Goal: Complete application form

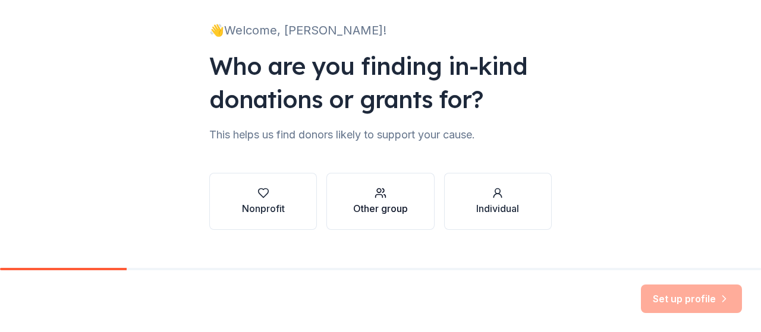
scroll to position [93, 0]
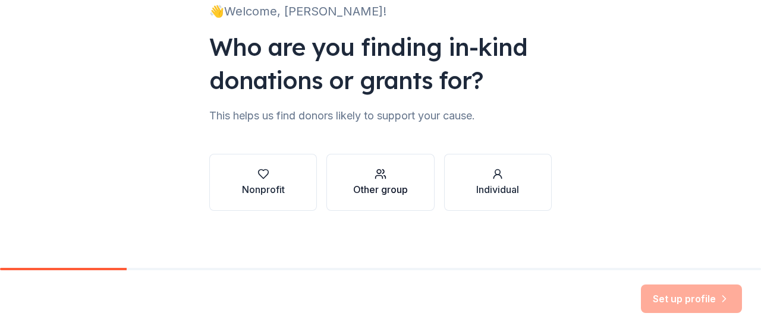
click at [379, 182] on div "Other group" at bounding box center [380, 182] width 55 height 29
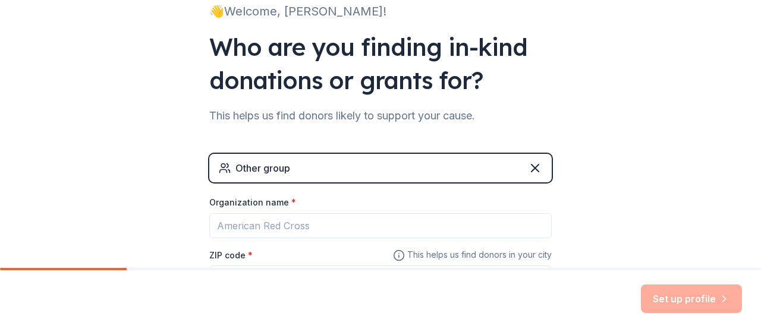
click at [379, 168] on div "Other group" at bounding box center [380, 168] width 342 height 29
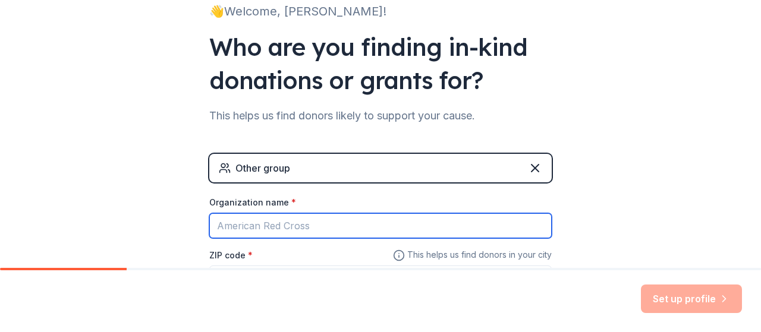
click at [358, 224] on input "Organization name *" at bounding box center [380, 225] width 342 height 25
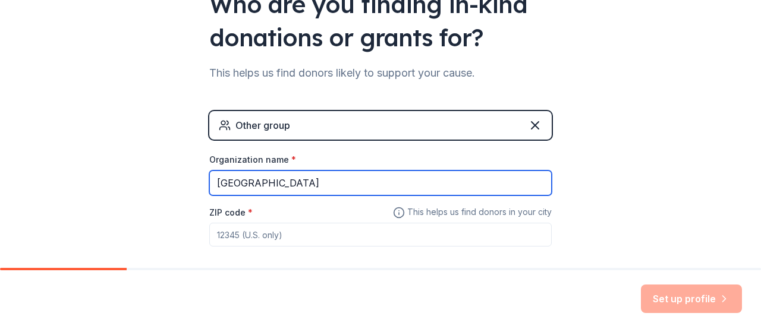
scroll to position [194, 0]
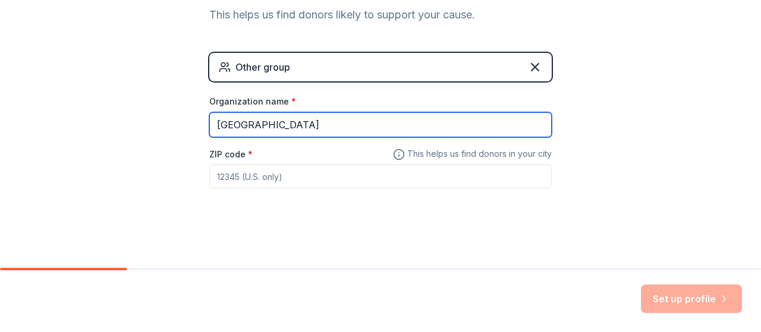
type input "Fort Elementary"
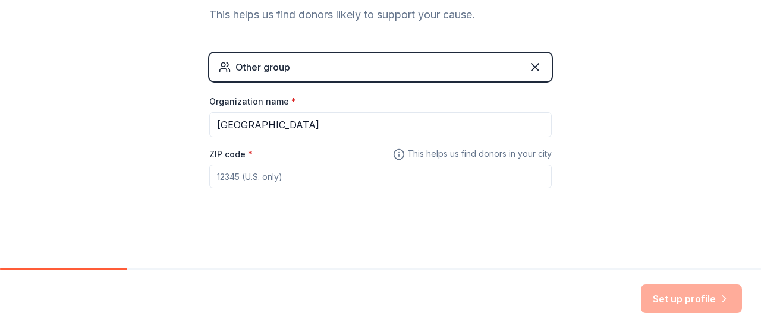
click at [313, 193] on div "Other group Organization name * Fort Elementary ZIP code * This helps us find d…" at bounding box center [380, 132] width 342 height 159
click at [321, 184] on input "ZIP code *" at bounding box center [380, 177] width 342 height 24
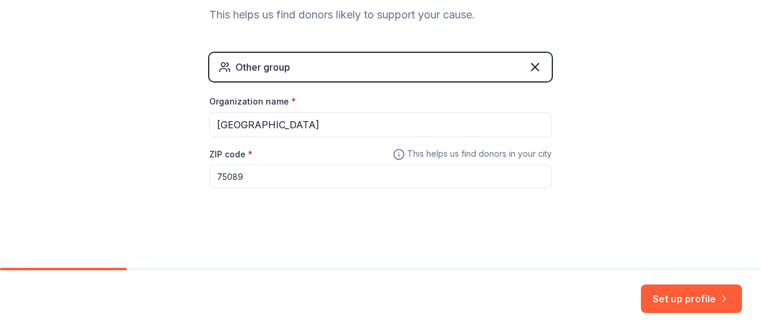
type input "75089"
click at [313, 171] on input "75089" at bounding box center [380, 177] width 342 height 24
click at [312, 169] on input "75089" at bounding box center [380, 177] width 342 height 24
type input "75189"
click at [686, 307] on button "Set up profile" at bounding box center [691, 299] width 101 height 29
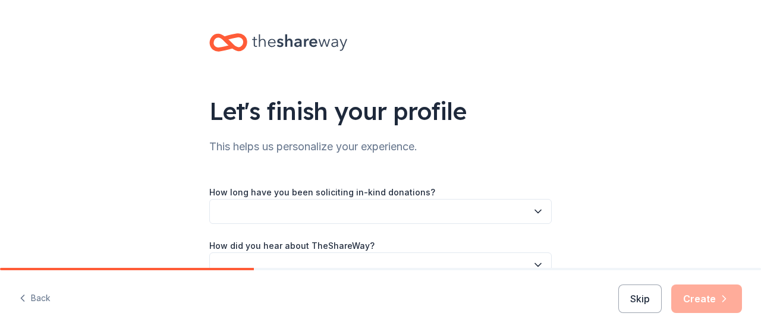
scroll to position [59, 0]
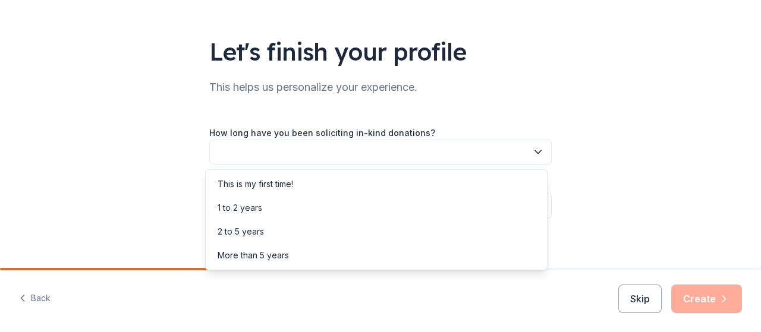
click at [361, 150] on button "button" at bounding box center [380, 152] width 342 height 25
click at [317, 217] on div "1 to 2 years" at bounding box center [376, 208] width 337 height 24
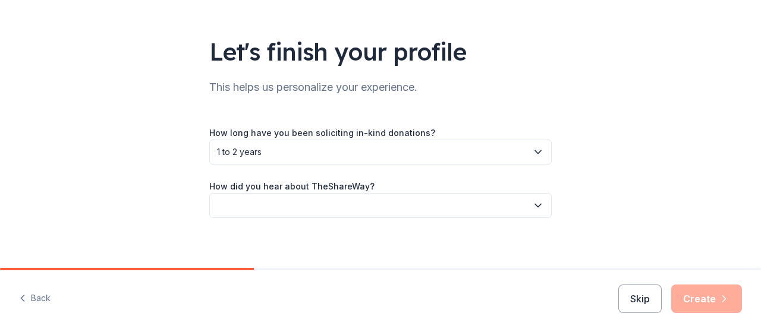
click at [317, 217] on button "button" at bounding box center [380, 205] width 342 height 25
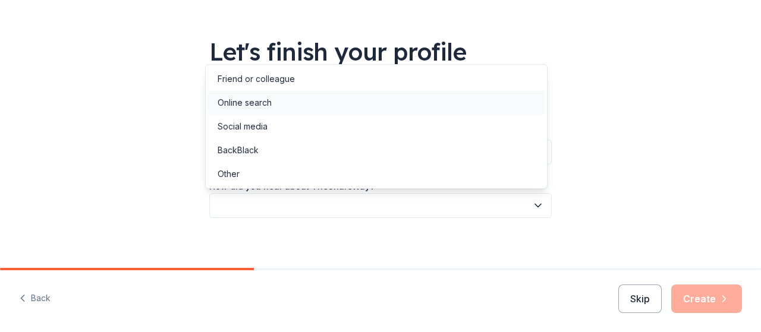
click at [310, 108] on div "Online search" at bounding box center [376, 103] width 337 height 24
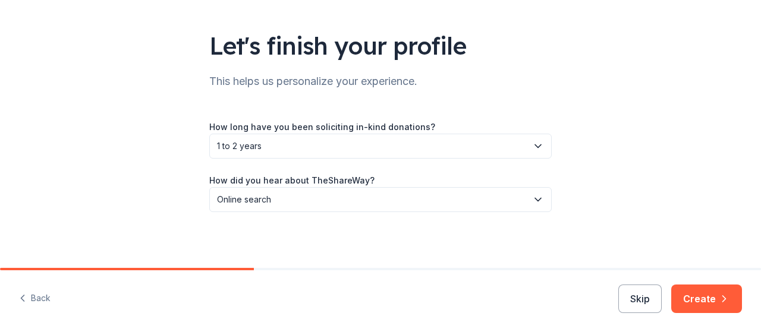
scroll to position [67, 0]
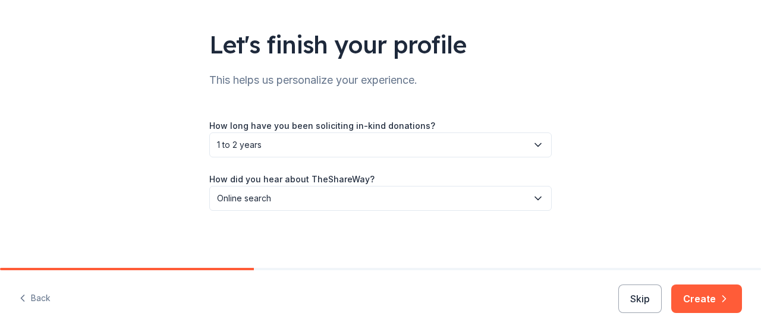
click at [722, 314] on div "Back Skip Create" at bounding box center [380, 302] width 761 height 62
click at [718, 300] on icon "button" at bounding box center [724, 299] width 12 height 12
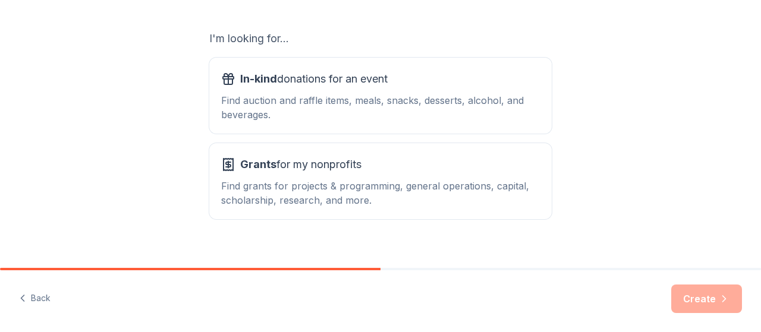
scroll to position [212, 0]
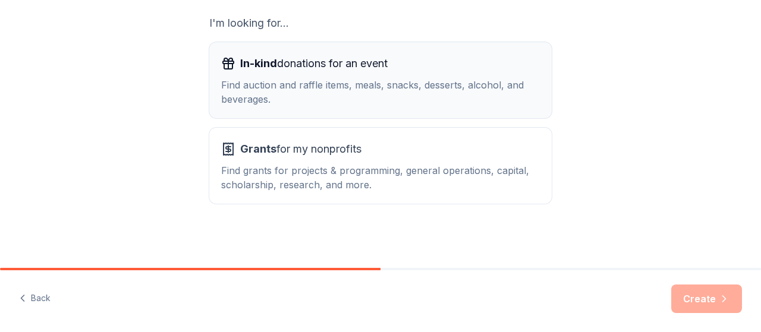
click at [441, 80] on div "Find auction and raffle items, meals, snacks, desserts, alcohol, and beverages." at bounding box center [380, 92] width 319 height 29
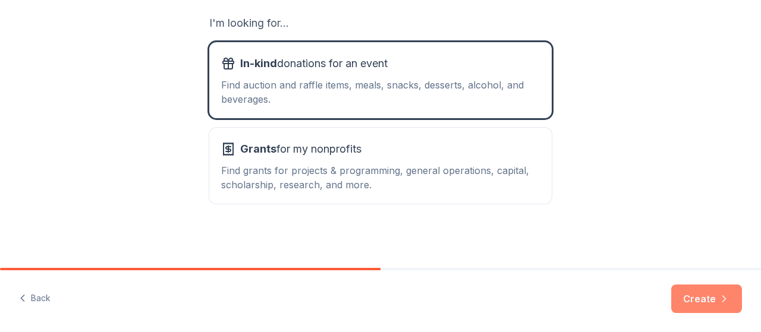
click at [687, 297] on button "Create" at bounding box center [706, 299] width 71 height 29
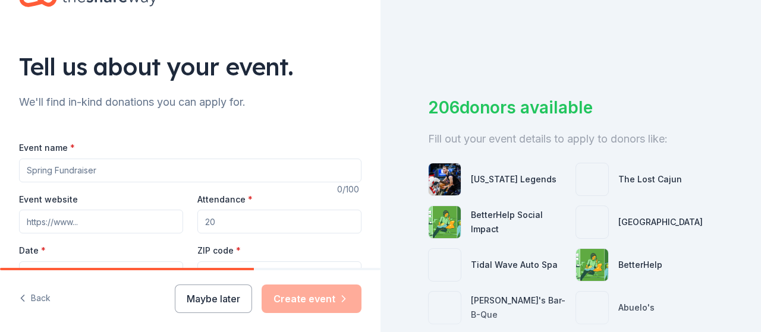
scroll to position [119, 0]
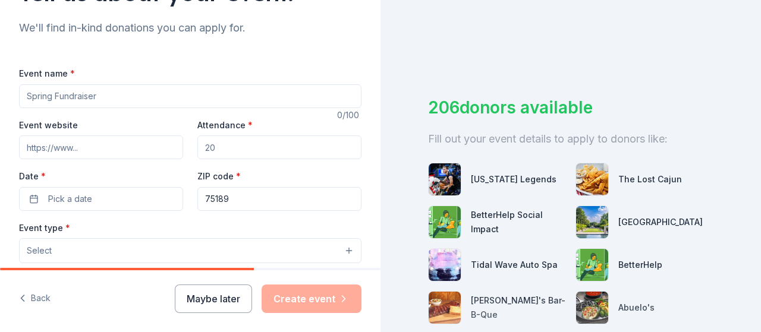
click at [219, 104] on input "Event name *" at bounding box center [190, 96] width 342 height 24
type input "Teacher Recognition"
click at [227, 298] on button "Maybe later" at bounding box center [213, 299] width 77 height 29
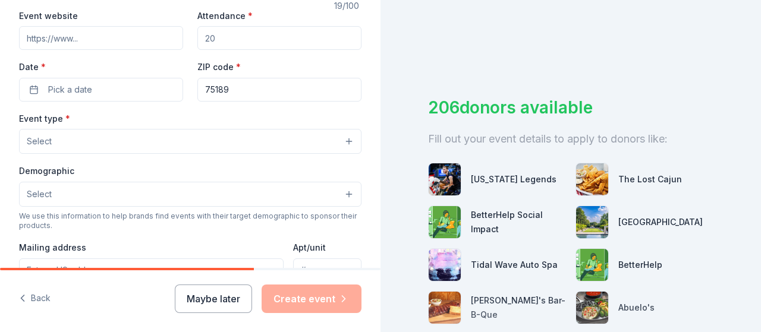
scroll to position [238, 0]
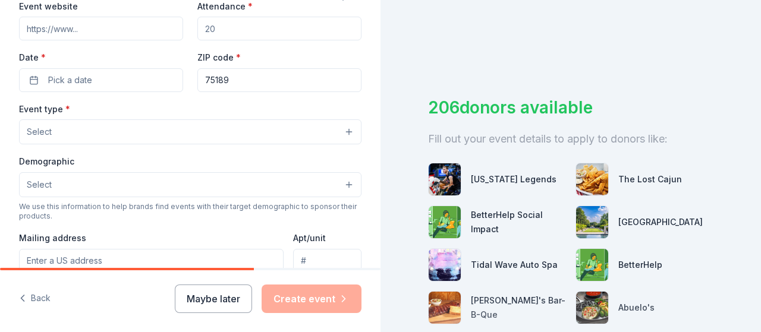
click at [240, 188] on button "Select" at bounding box center [190, 184] width 342 height 25
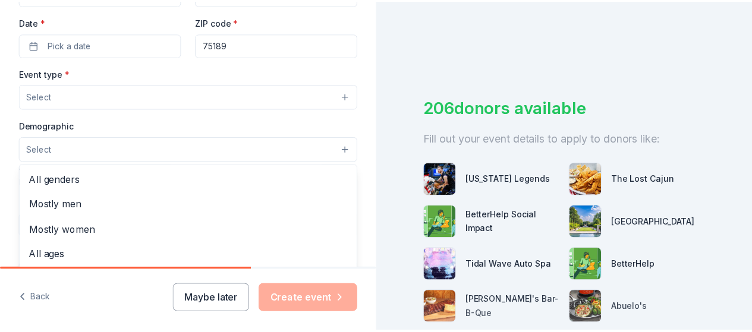
scroll to position [297, 0]
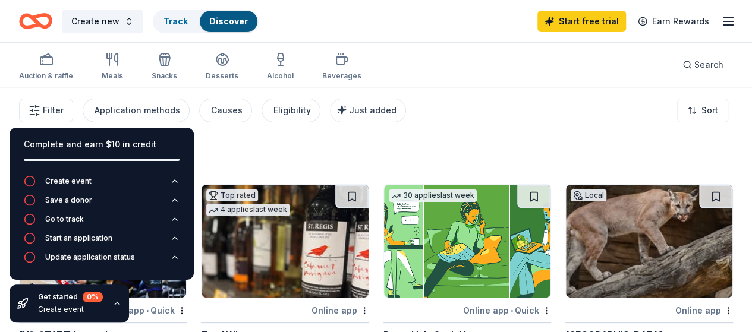
click at [324, 152] on div "339 results" at bounding box center [376, 158] width 714 height 24
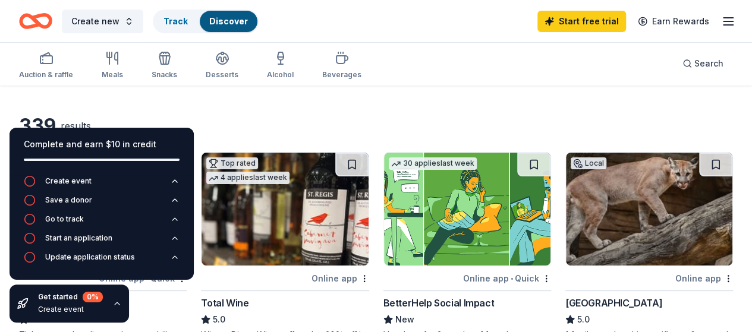
scroll to position [59, 0]
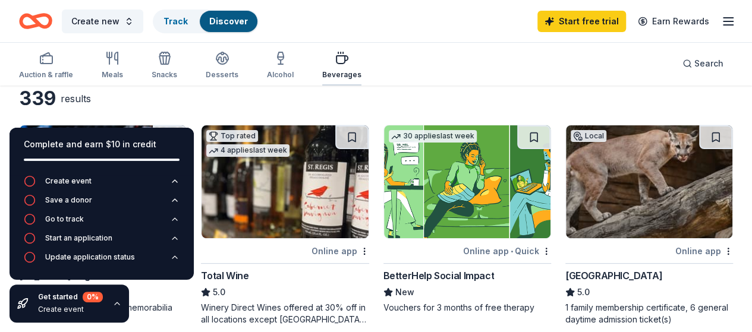
click at [339, 77] on div "Beverages" at bounding box center [341, 75] width 39 height 10
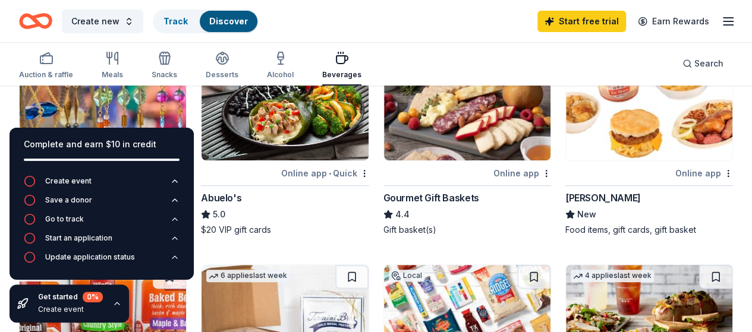
scroll to position [119, 0]
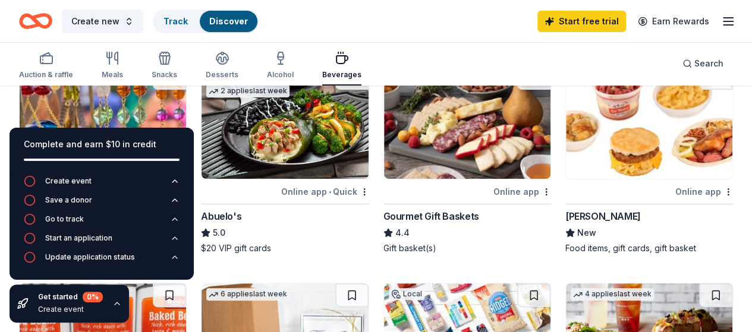
click at [251, 147] on img at bounding box center [285, 122] width 166 height 113
click at [29, 185] on icon "button" at bounding box center [30, 181] width 12 height 12
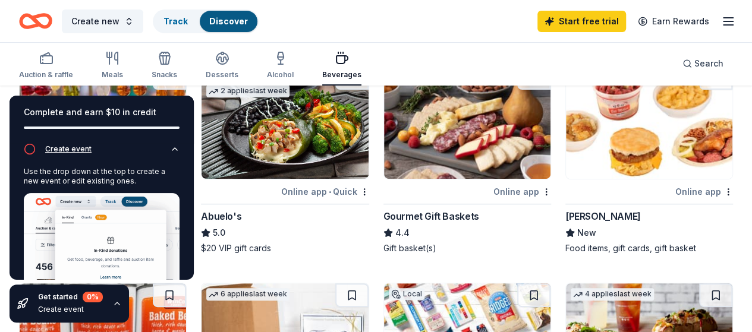
click at [30, 151] on icon "button" at bounding box center [30, 149] width 12 height 12
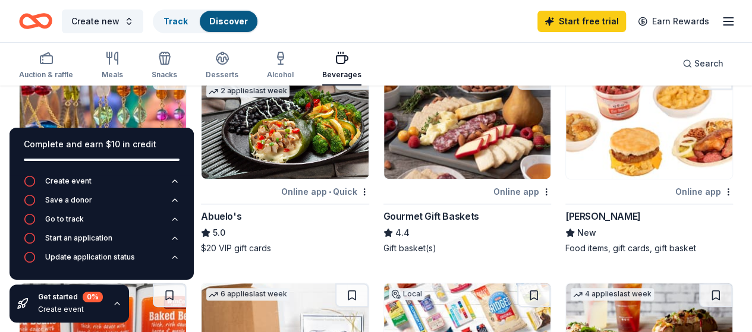
click at [119, 307] on icon "button" at bounding box center [117, 304] width 10 height 10
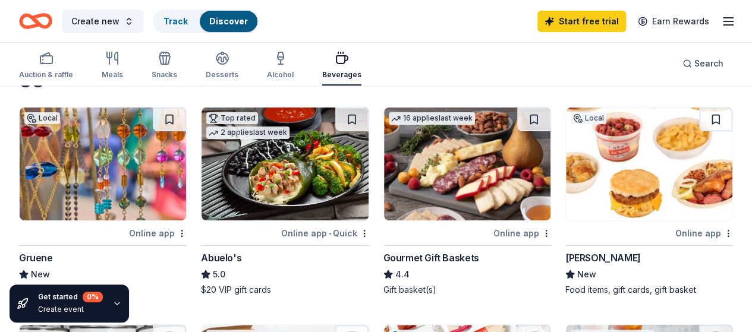
scroll to position [59, 0]
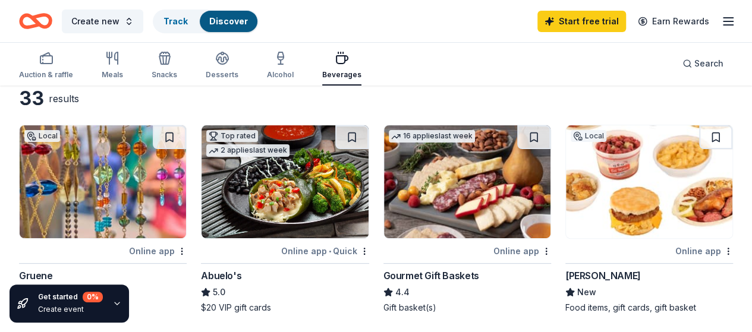
click at [391, 202] on img at bounding box center [467, 181] width 166 height 113
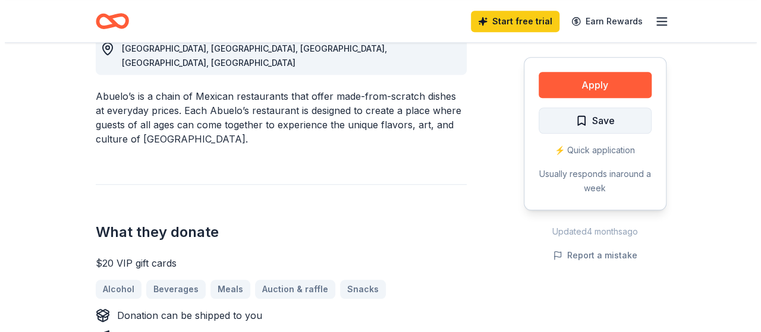
scroll to position [357, 0]
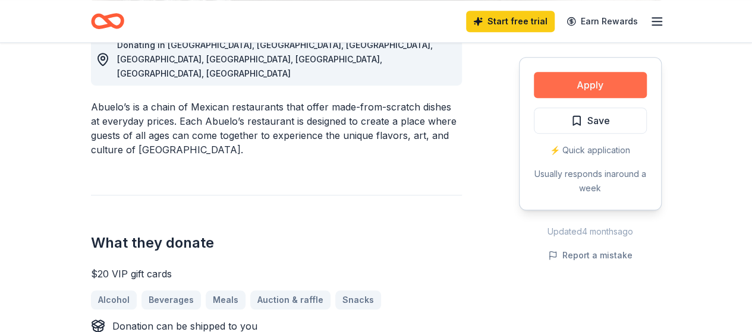
click at [608, 87] on button "Apply" at bounding box center [590, 85] width 113 height 26
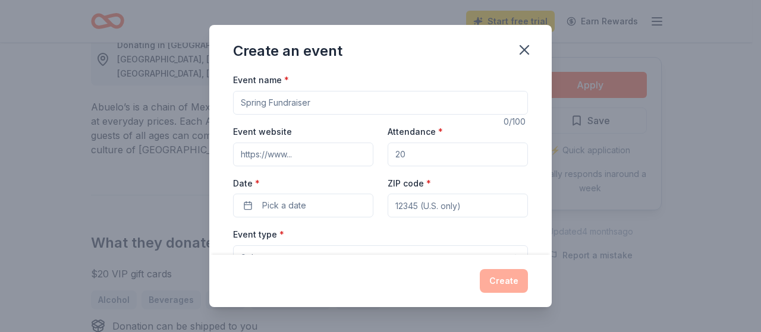
click at [288, 103] on input "Event name *" at bounding box center [380, 103] width 295 height 24
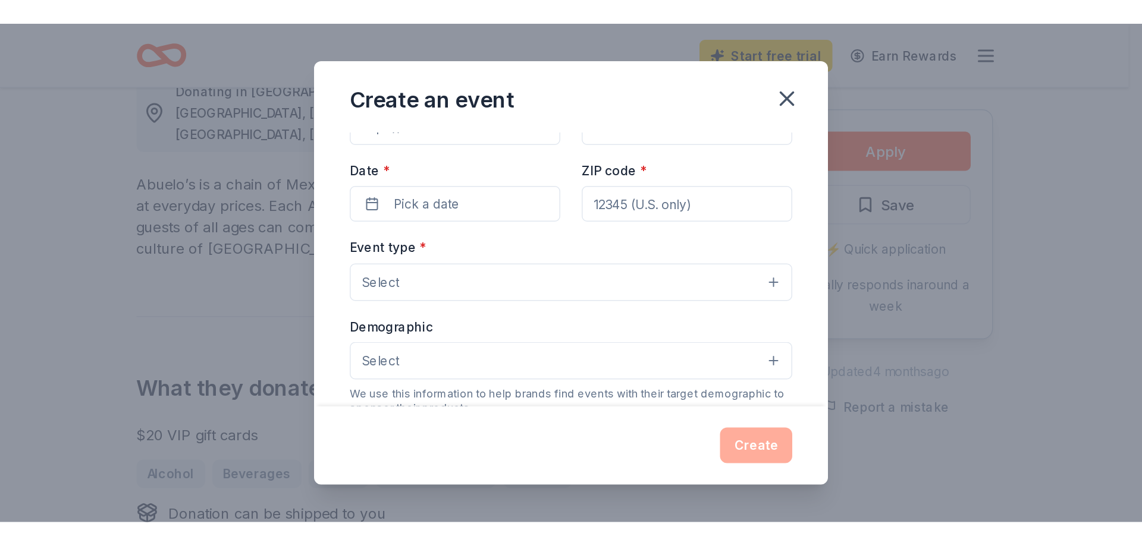
scroll to position [0, 0]
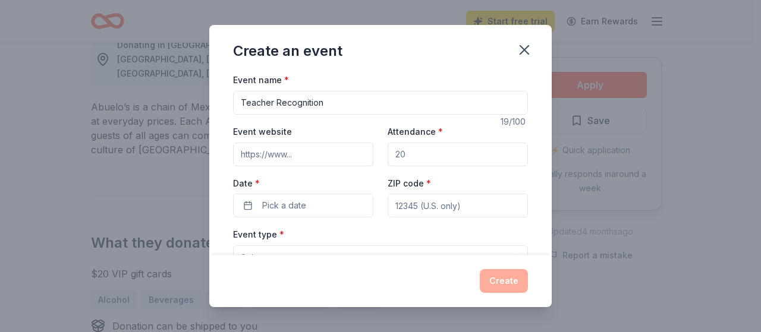
type input "Teacher Recognition"
type input "80"
click at [256, 206] on button "Pick a date" at bounding box center [303, 206] width 140 height 24
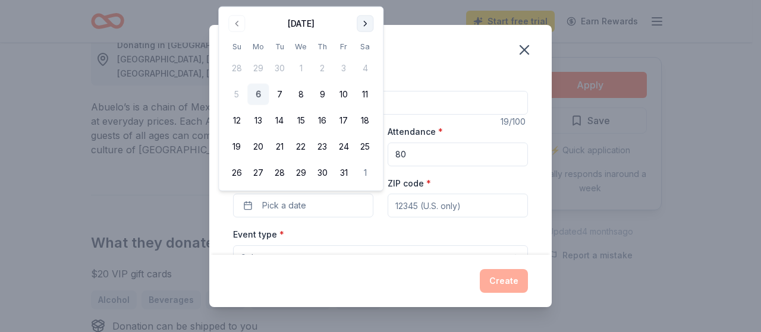
click at [369, 20] on button "Go to next month" at bounding box center [365, 23] width 17 height 17
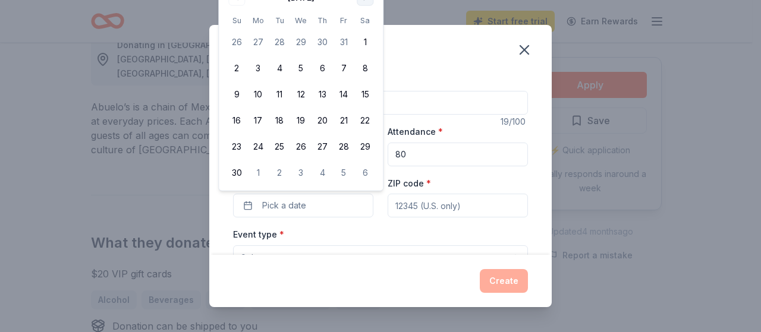
click at [369, 20] on th "Sa" at bounding box center [364, 20] width 21 height 12
click at [367, 71] on button "8" at bounding box center [364, 68] width 21 height 21
click at [260, 123] on button "17" at bounding box center [257, 120] width 21 height 21
click at [423, 78] on div "Event name * Teacher Recognition" at bounding box center [380, 94] width 295 height 42
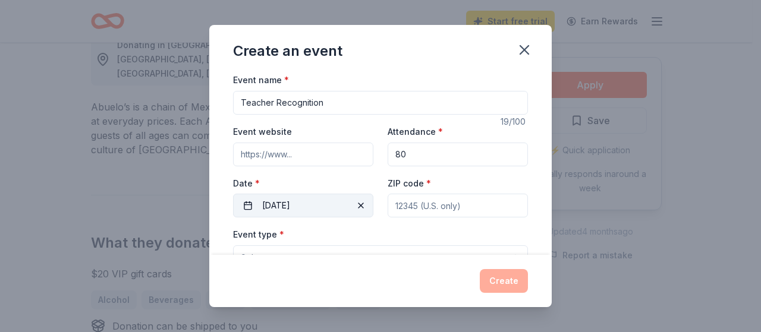
click at [339, 210] on button "[DATE]" at bounding box center [303, 206] width 140 height 24
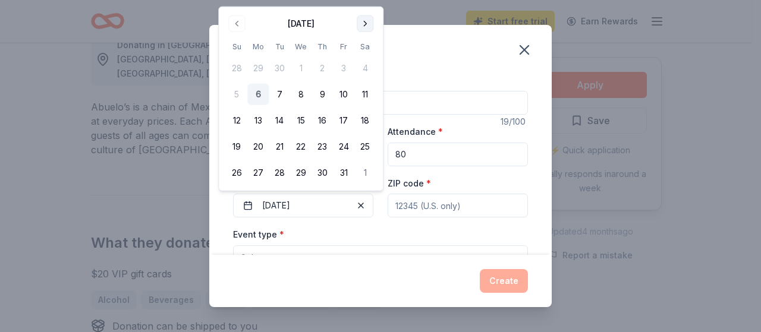
click at [371, 27] on button "Go to next month" at bounding box center [365, 23] width 17 height 17
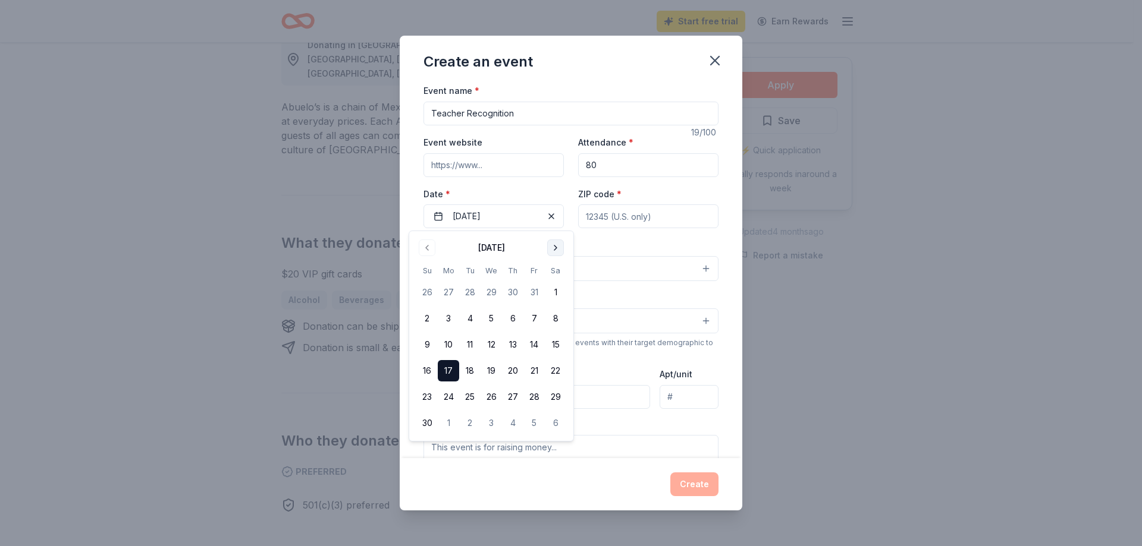
click at [561, 248] on button "Go to next month" at bounding box center [555, 248] width 17 height 17
click at [444, 298] on button "1" at bounding box center [448, 292] width 21 height 21
click at [613, 261] on button "Select" at bounding box center [570, 268] width 295 height 25
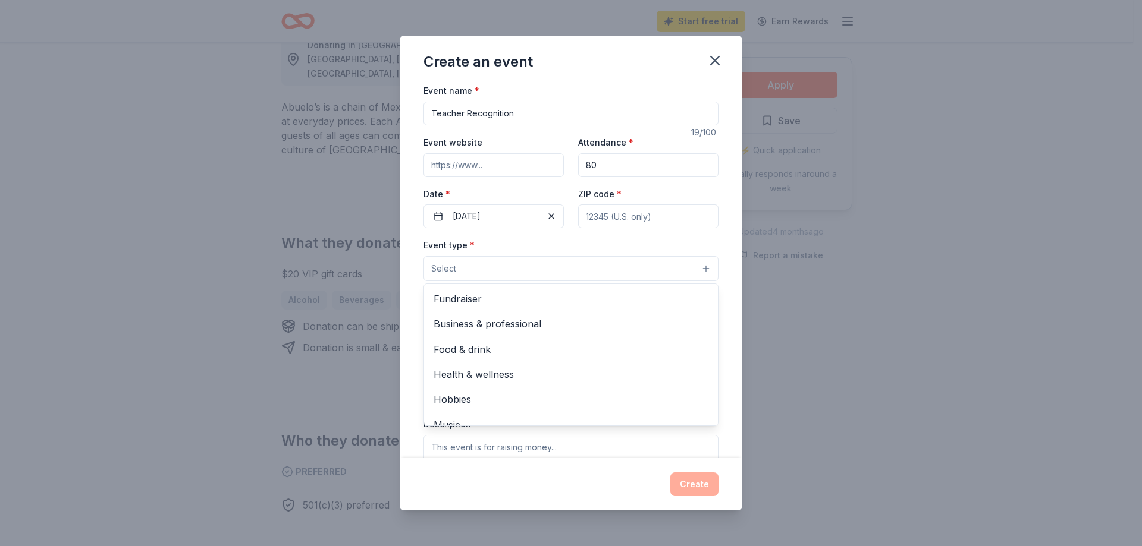
click at [617, 222] on div "Event name * Teacher Recognition 19 /100 Event website Attendance * 80 Date * […" at bounding box center [570, 357] width 295 height 549
click at [617, 222] on input "ZIP code *" at bounding box center [648, 217] width 140 height 24
type input "75189"
click at [607, 263] on button "Select" at bounding box center [570, 268] width 295 height 25
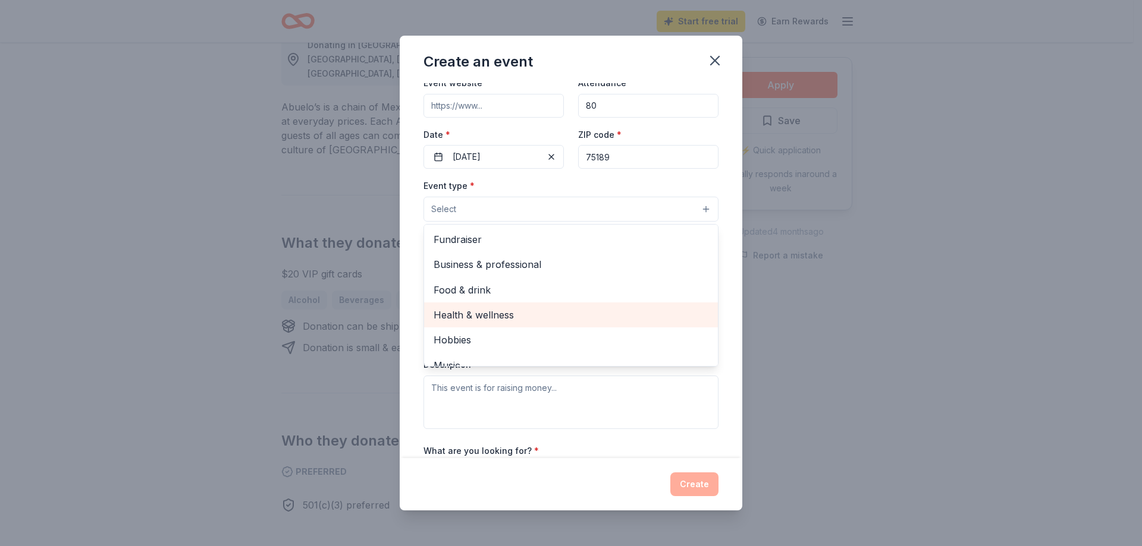
drag, startPoint x: 587, startPoint y: 310, endPoint x: 591, endPoint y: 281, distance: 30.0
click at [587, 301] on div "Fundraiser Business & professional Food & drink Health & wellness Hobbies Music…" at bounding box center [570, 295] width 295 height 143
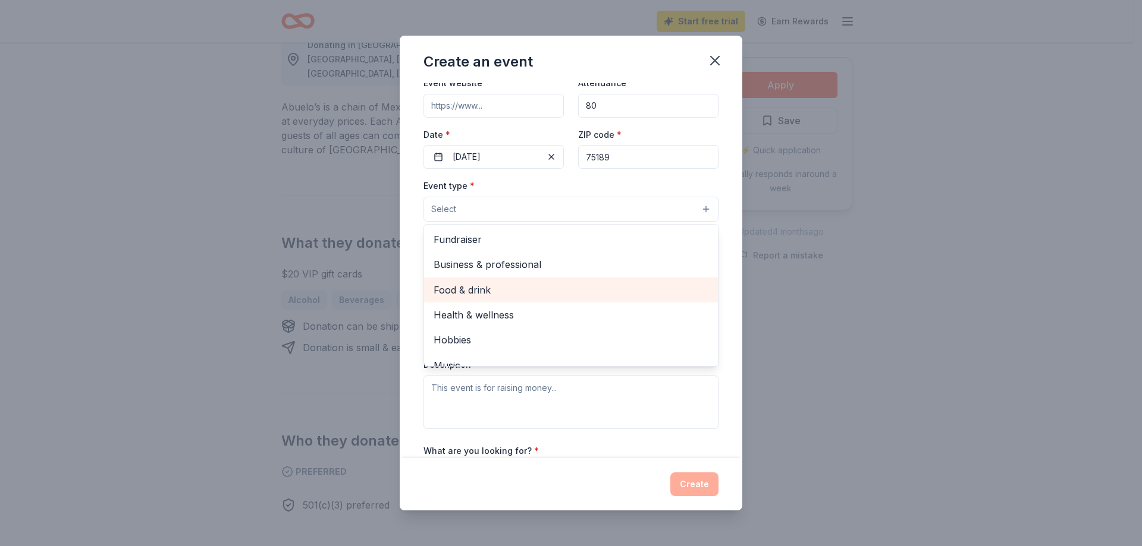
click at [591, 278] on div "Food & drink" at bounding box center [571, 290] width 294 height 25
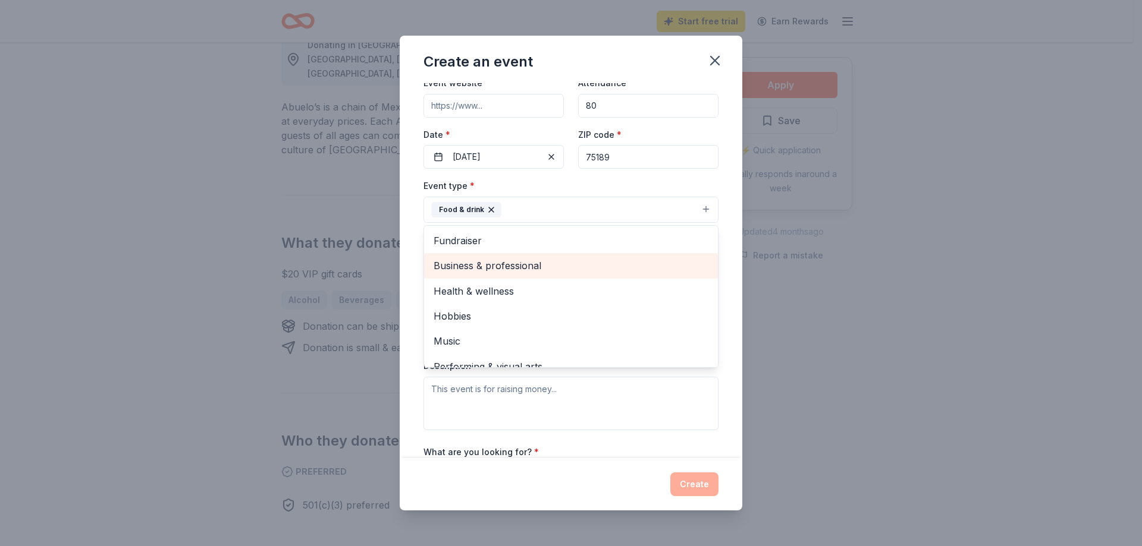
click at [591, 273] on span "Business & professional" at bounding box center [570, 265] width 275 height 15
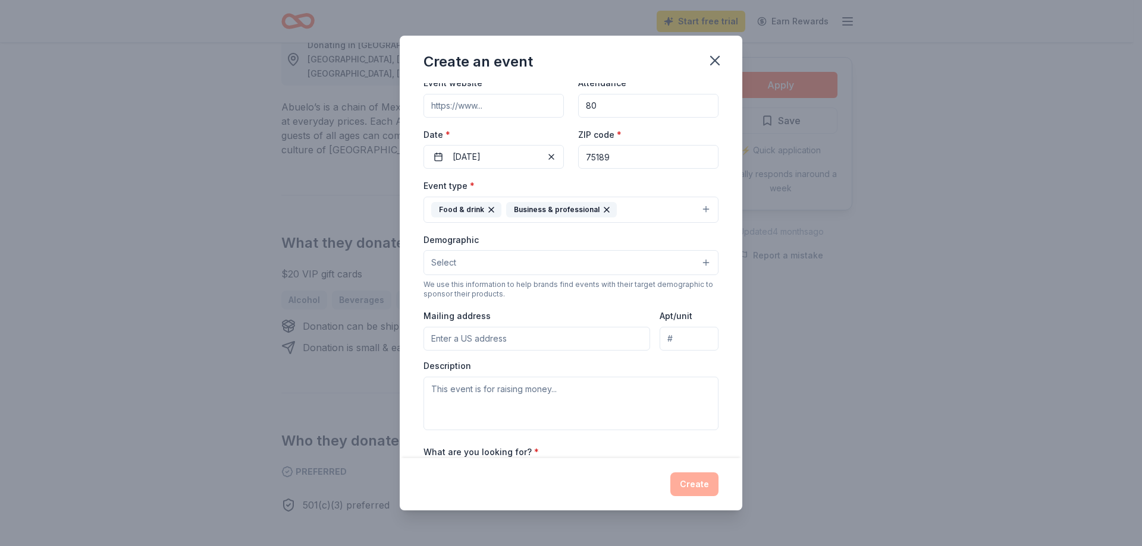
click at [602, 206] on icon "button" at bounding box center [607, 210] width 10 height 10
click at [607, 216] on button "Food & drink" at bounding box center [570, 210] width 295 height 26
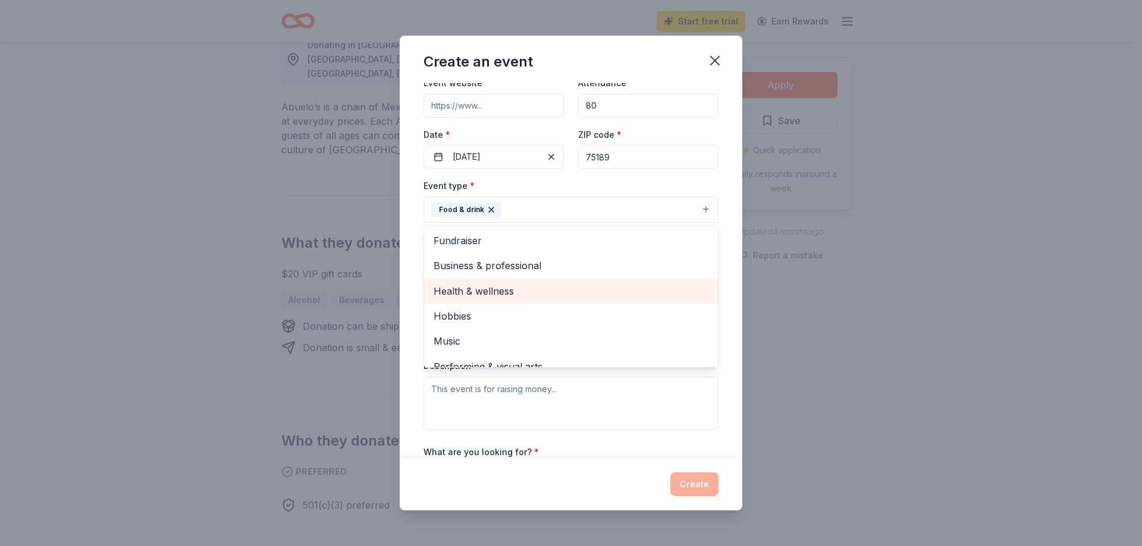
click at [598, 293] on span "Health & wellness" at bounding box center [570, 291] width 275 height 15
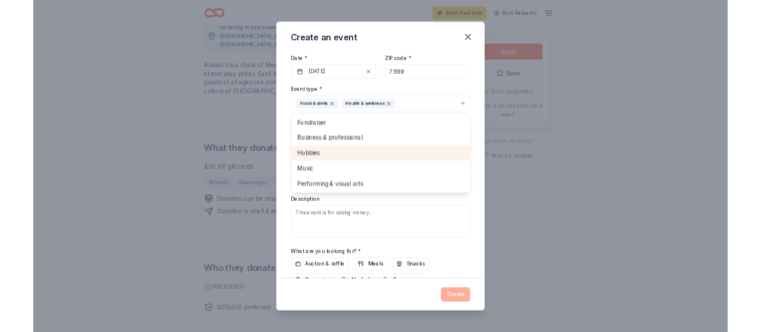
scroll to position [119, 0]
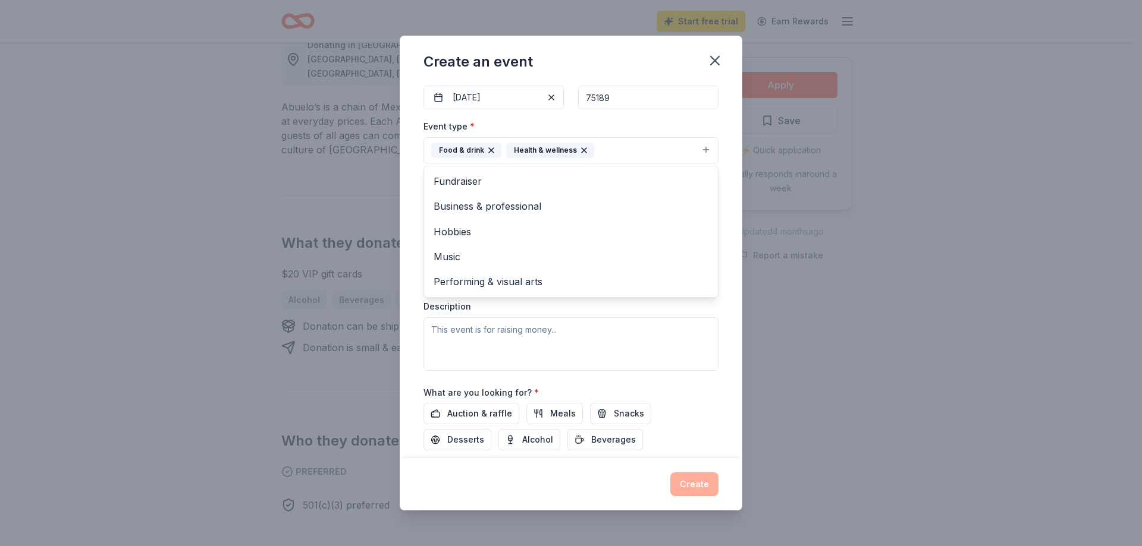
click at [712, 332] on div "Event name * Teacher Recognition 19 /100 Event website Attendance * 80 Date * […" at bounding box center [571, 270] width 342 height 375
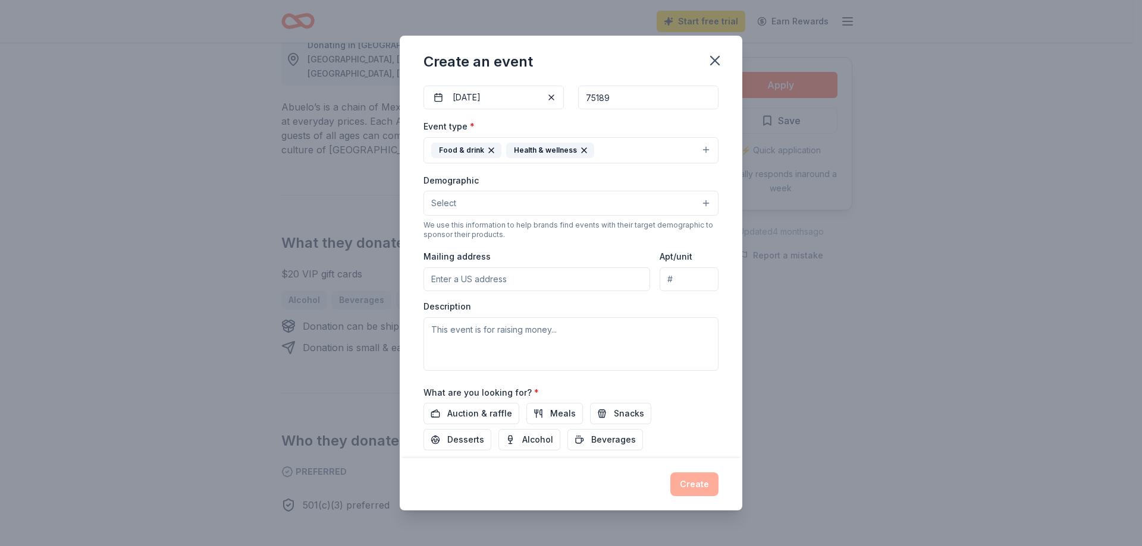
click at [554, 282] on input "Mailing address" at bounding box center [536, 280] width 227 height 24
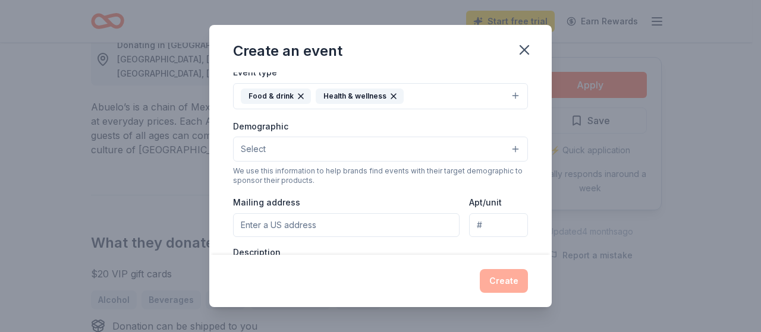
scroll to position [238, 0]
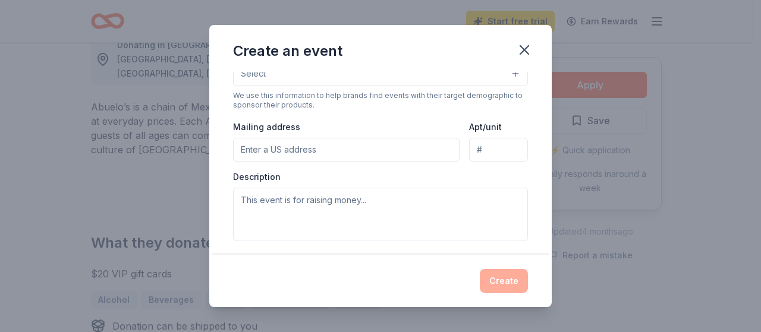
click at [296, 147] on input "Mailing address" at bounding box center [346, 150] width 227 height 24
paste input "[STREET_ADDRESS][PERSON_NAME]"
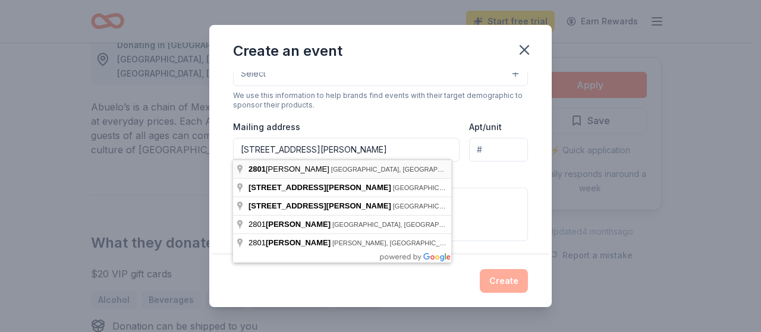
type input "[STREET_ADDRESS][PERSON_NAME]"
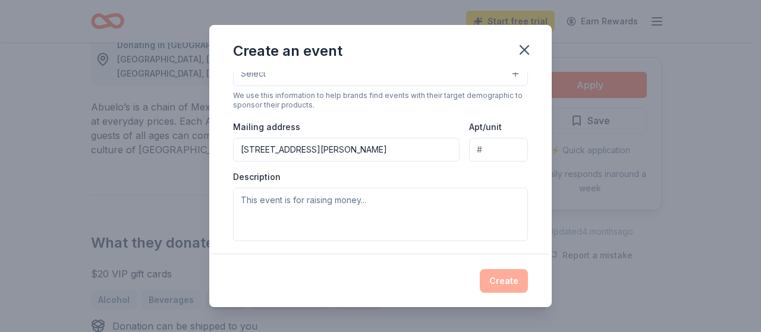
scroll to position [297, 0]
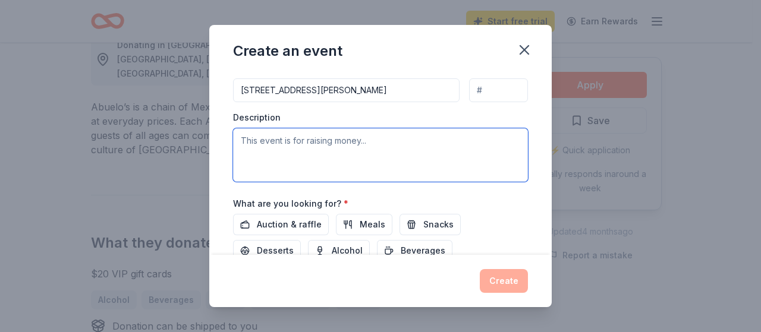
click at [320, 143] on textarea at bounding box center [380, 155] width 295 height 54
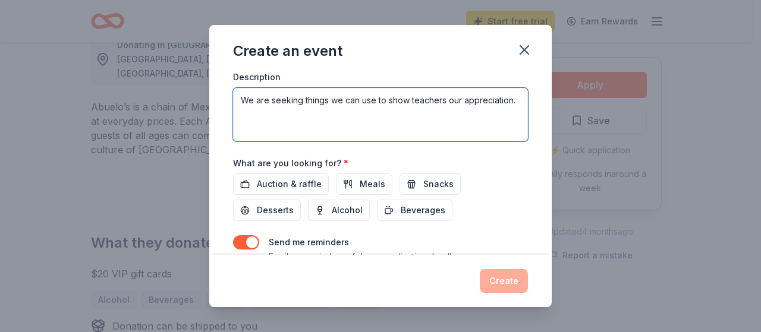
scroll to position [357, 0]
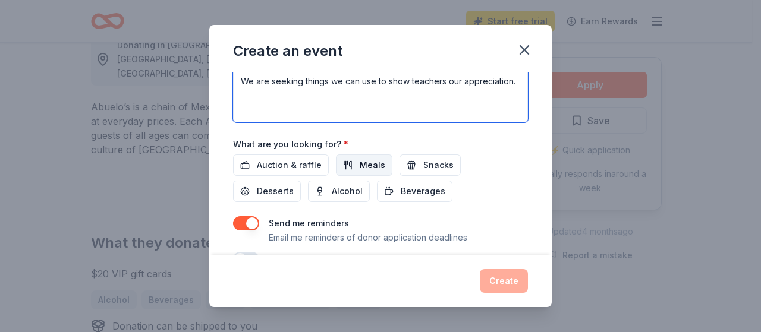
type textarea "We are seeking things we can use to show teachers our appreciation."
click at [339, 162] on button "Meals" at bounding box center [364, 165] width 56 height 21
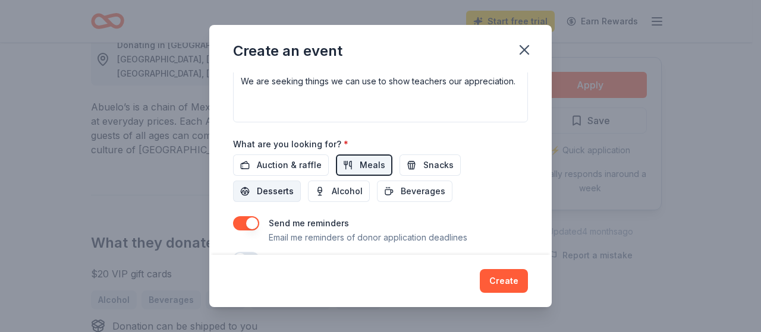
click at [276, 192] on span "Desserts" at bounding box center [275, 191] width 37 height 14
click at [428, 161] on span "Snacks" at bounding box center [438, 165] width 30 height 14
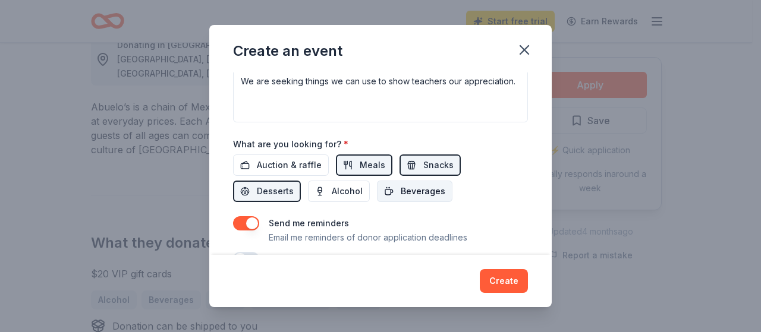
click at [427, 185] on span "Beverages" at bounding box center [423, 191] width 45 height 14
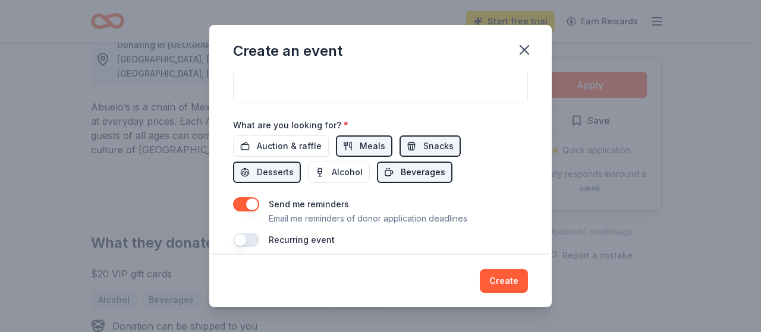
scroll to position [384, 0]
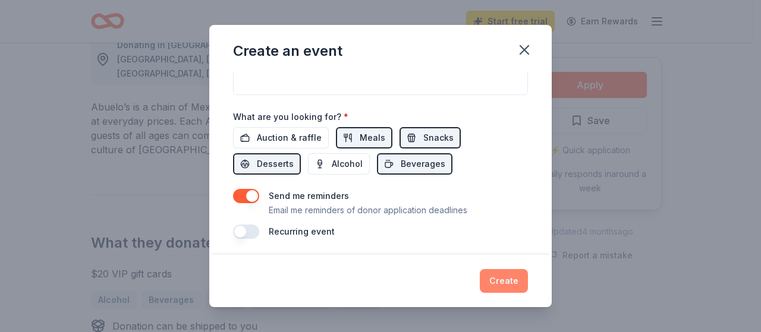
click at [518, 275] on button "Create" at bounding box center [504, 281] width 48 height 24
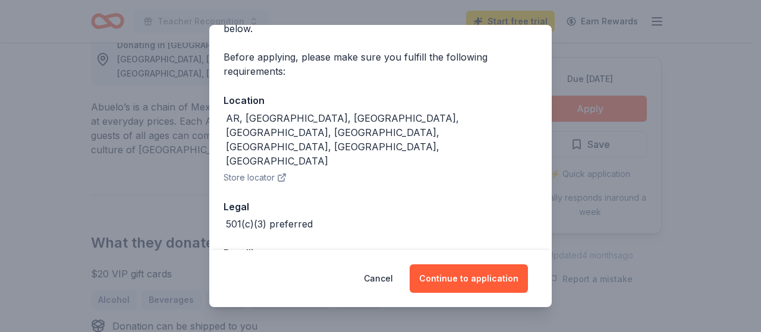
scroll to position [77, 0]
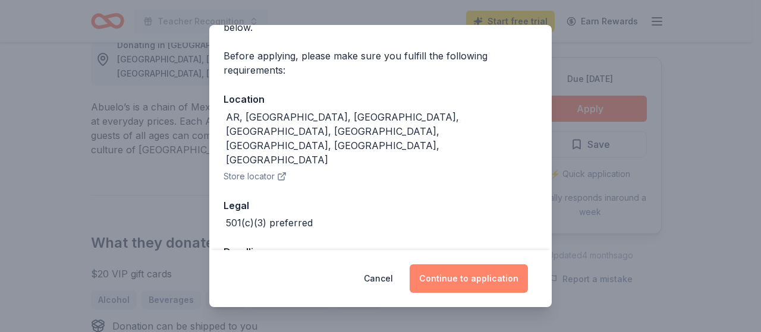
click at [489, 284] on button "Continue to application" at bounding box center [469, 279] width 118 height 29
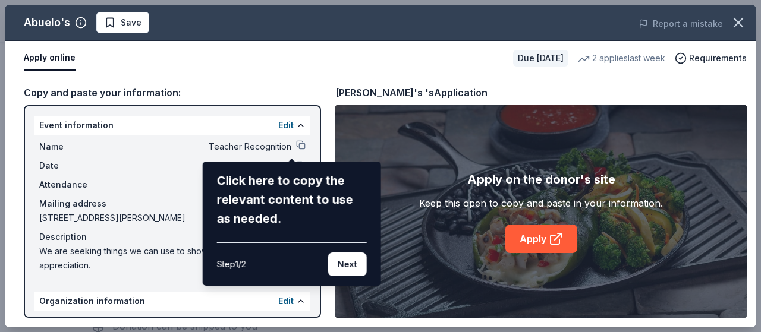
click at [293, 146] on div "Abuelo's Save Report a mistake Apply online Due [DATE] 2 applies last week Requ…" at bounding box center [381, 166] width 752 height 323
click at [347, 268] on button "Next" at bounding box center [347, 265] width 39 height 24
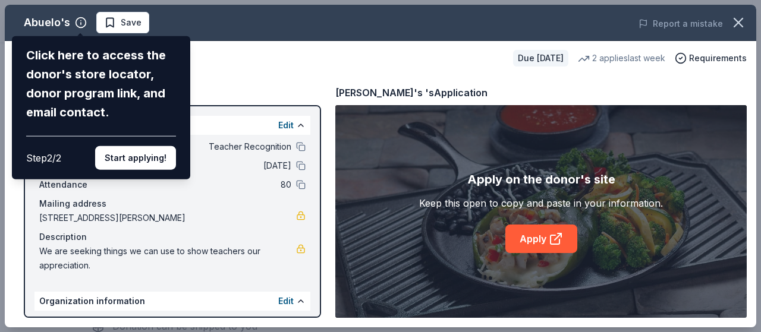
click at [111, 20] on div "Abuelo's Click here to access the donor's store locator, donor program link, an…" at bounding box center [381, 166] width 752 height 323
click at [127, 166] on button "Start applying!" at bounding box center [135, 158] width 81 height 24
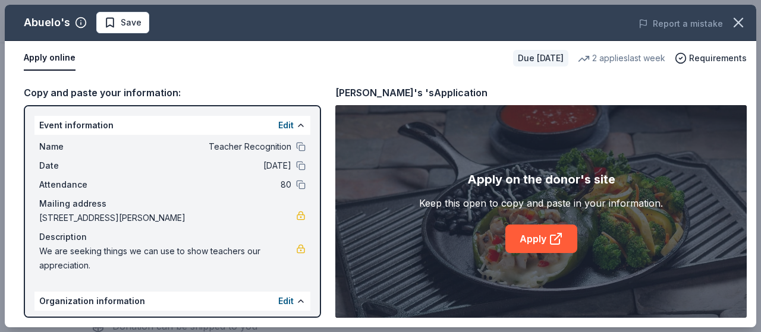
click at [121, 21] on div "Abuelo's Save Report a mistake Apply online Due [DATE] 2 applies last week Requ…" at bounding box center [381, 166] width 752 height 323
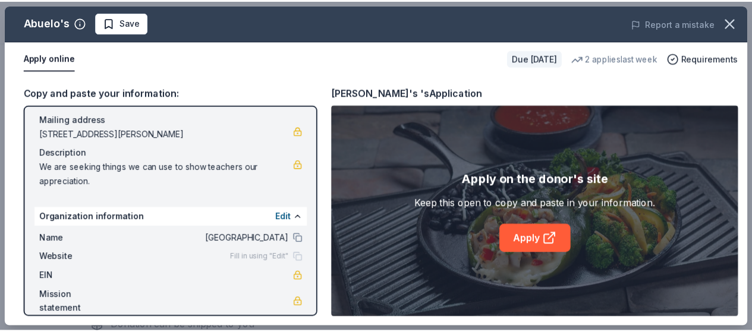
scroll to position [99, 0]
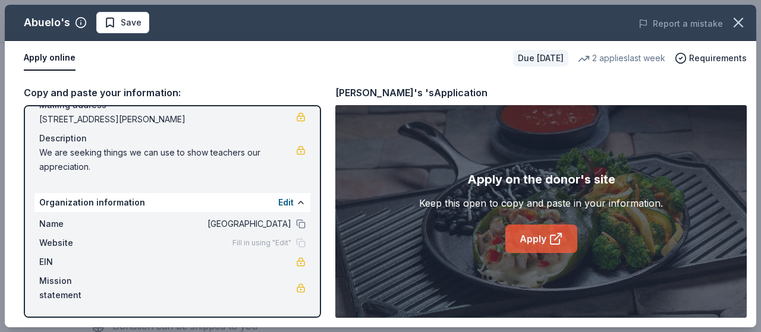
click at [514, 240] on link "Apply" at bounding box center [541, 239] width 72 height 29
click at [121, 27] on span "Save" at bounding box center [131, 22] width 21 height 14
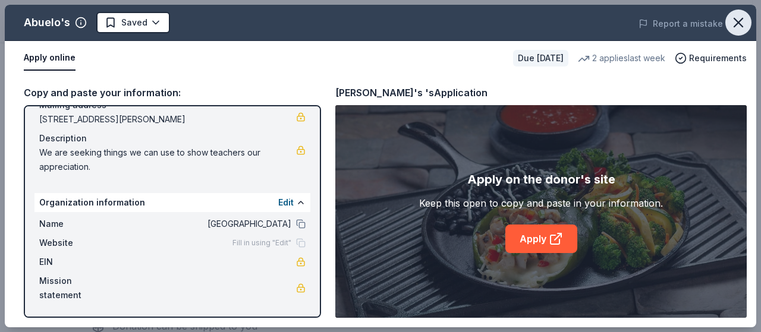
click at [737, 21] on icon "button" at bounding box center [738, 22] width 8 height 8
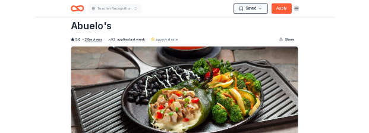
scroll to position [0, 0]
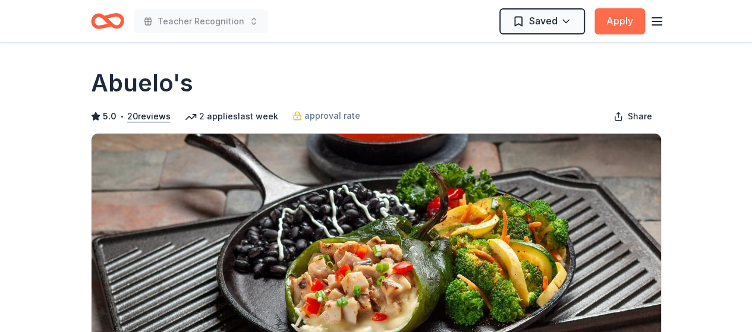
click at [640, 23] on button "Apply" at bounding box center [620, 21] width 51 height 26
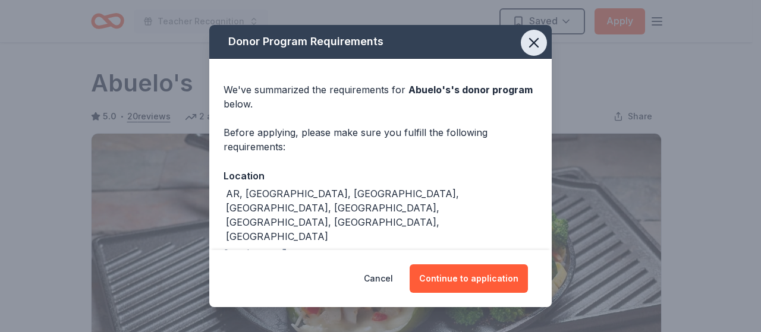
click at [526, 43] on icon "button" at bounding box center [534, 42] width 17 height 17
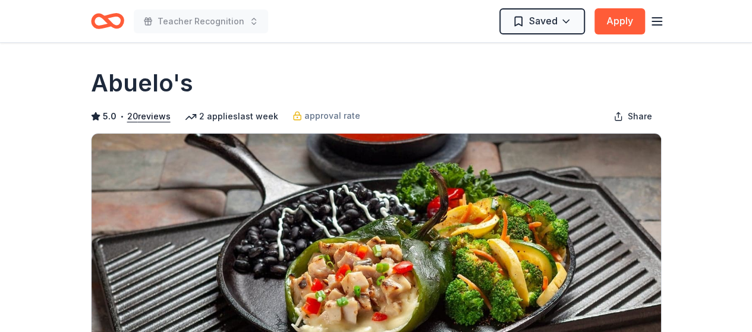
click at [656, 24] on icon "button" at bounding box center [657, 21] width 14 height 14
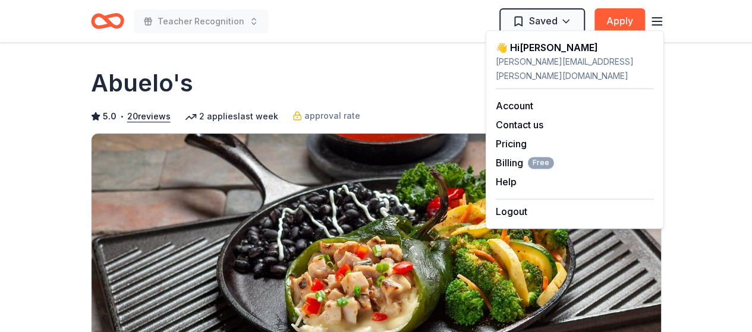
drag, startPoint x: 76, startPoint y: 51, endPoint x: 117, endPoint y: 1, distance: 63.8
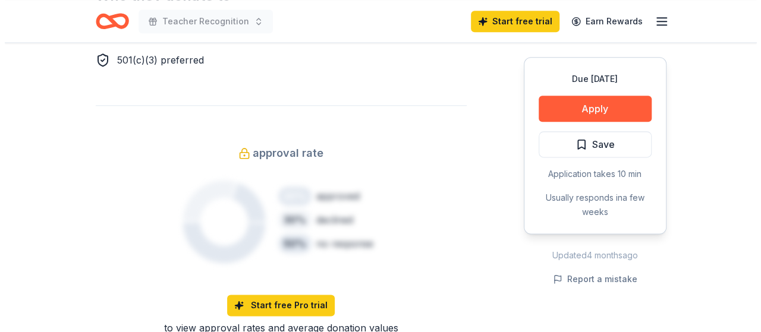
scroll to position [713, 0]
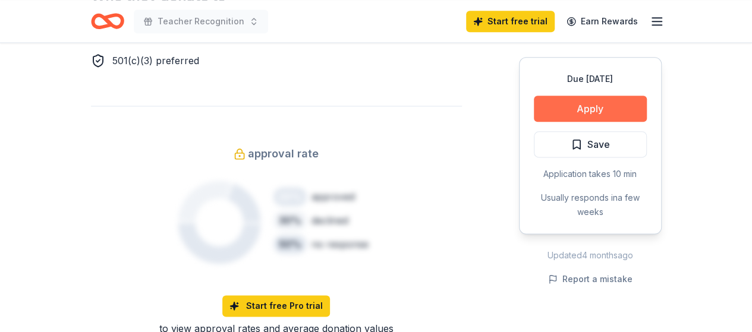
click at [585, 114] on button "Apply" at bounding box center [590, 109] width 113 height 26
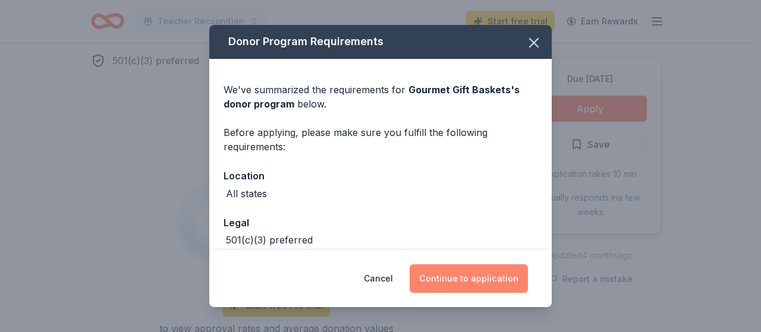
click at [485, 267] on button "Continue to application" at bounding box center [469, 279] width 118 height 29
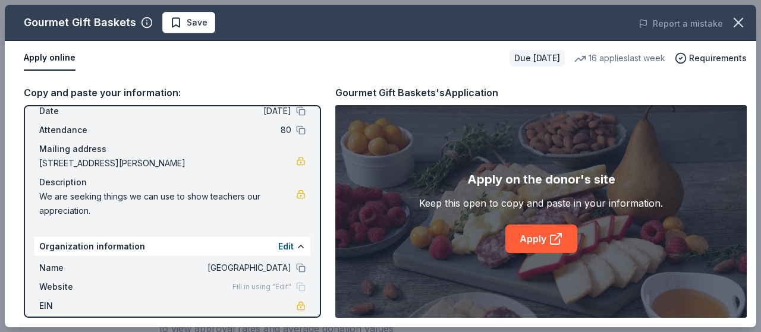
scroll to position [0, 0]
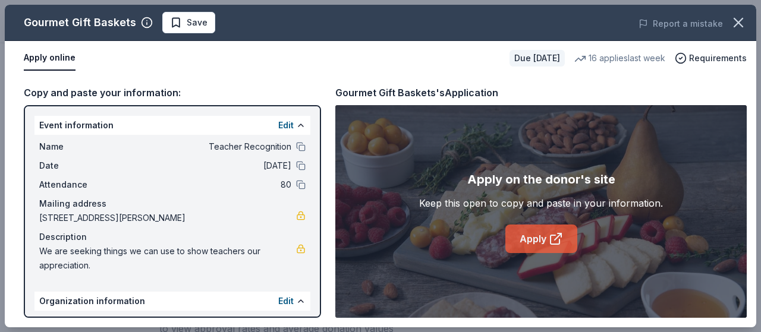
click at [537, 233] on link "Apply" at bounding box center [541, 239] width 72 height 29
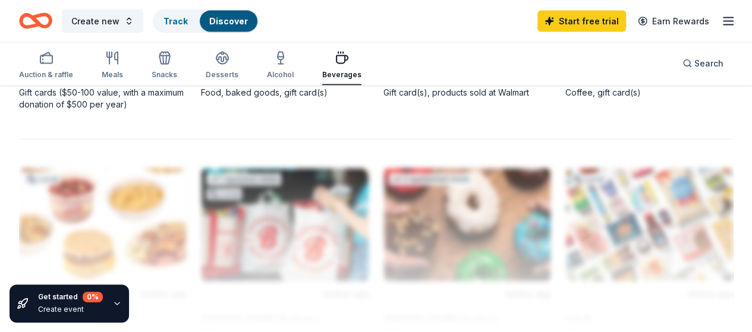
scroll to position [1130, 0]
